Goal: Task Accomplishment & Management: Complete application form

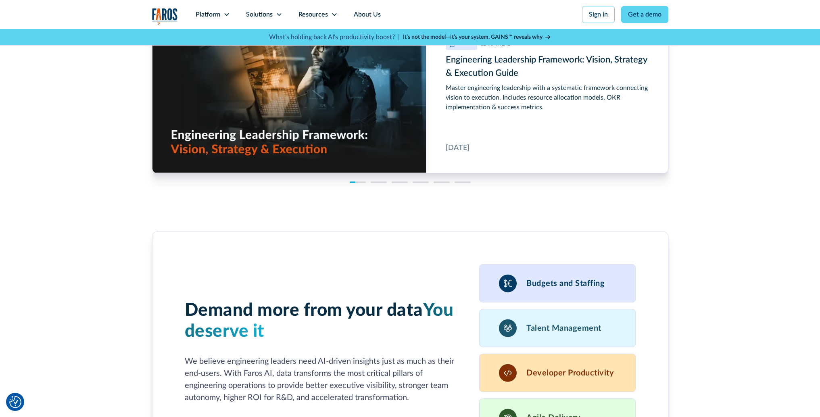
scroll to position [2599, 0]
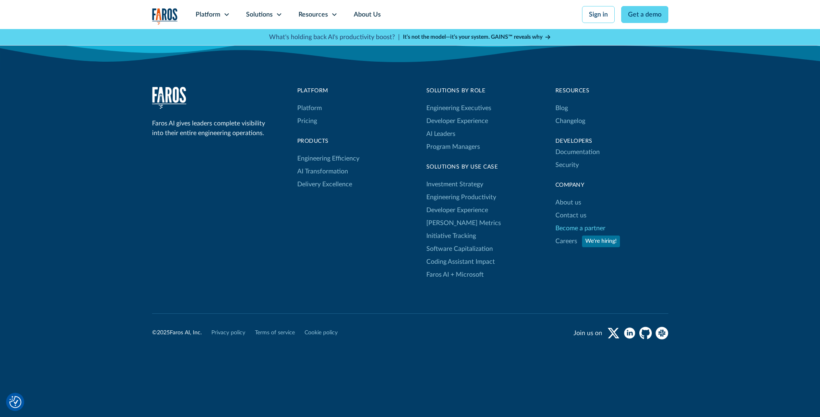
click at [574, 229] on link "Become a partner" at bounding box center [581, 228] width 50 height 13
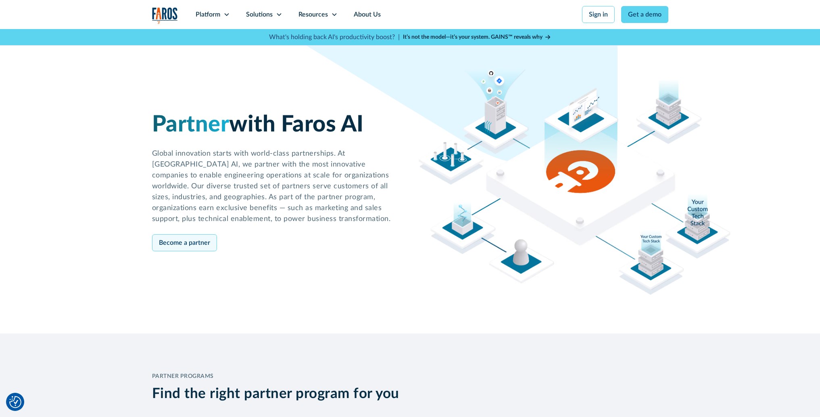
click at [172, 244] on link "Become a partner" at bounding box center [184, 242] width 65 height 17
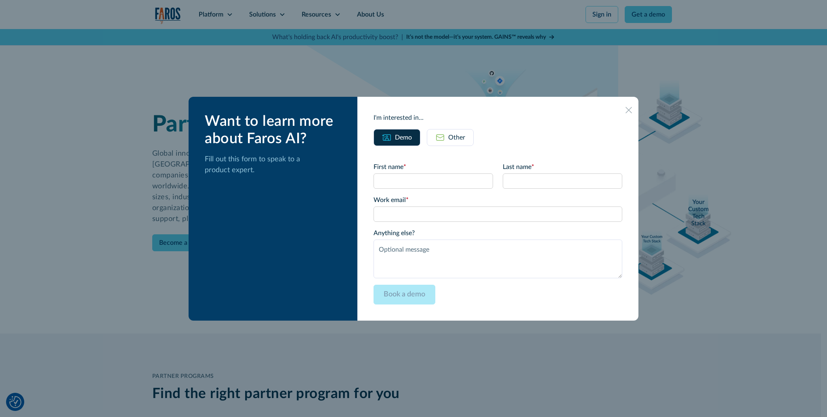
click at [473, 138] on link "Other" at bounding box center [450, 137] width 47 height 17
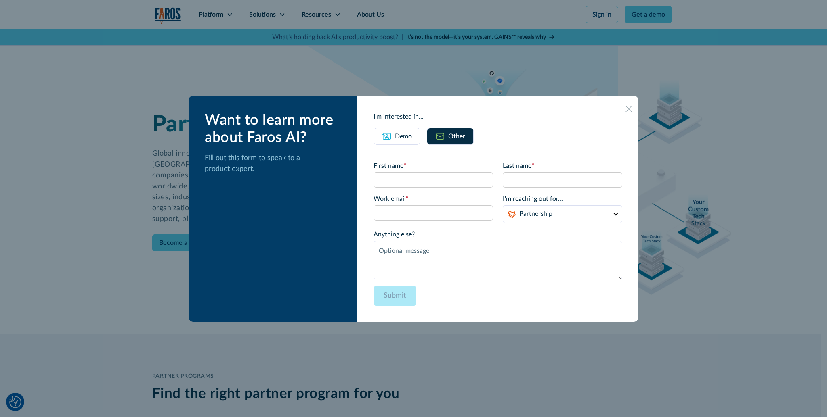
click at [622, 109] on div "I'm interested in... Demo Other First name * Last name * Work email * Please en…" at bounding box center [497, 209] width 281 height 226
click at [625, 110] on icon at bounding box center [628, 109] width 6 height 6
